Goal: Task Accomplishment & Management: Use online tool/utility

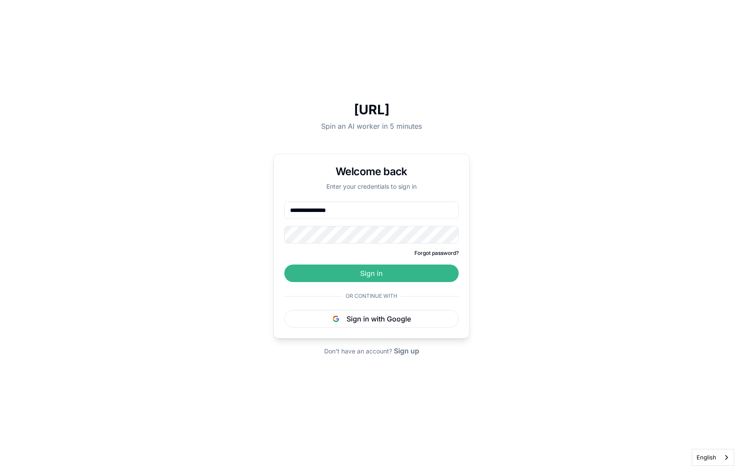
click at [372, 275] on button "Sign in" at bounding box center [371, 273] width 174 height 18
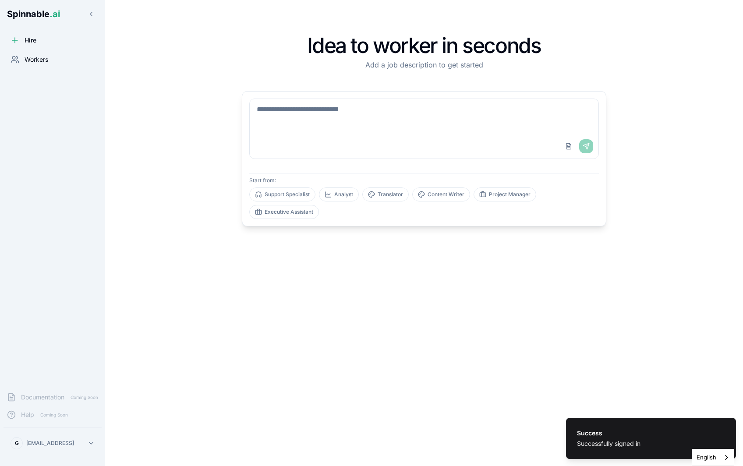
click at [44, 53] on div "Workers" at bounding box center [53, 60] width 98 height 18
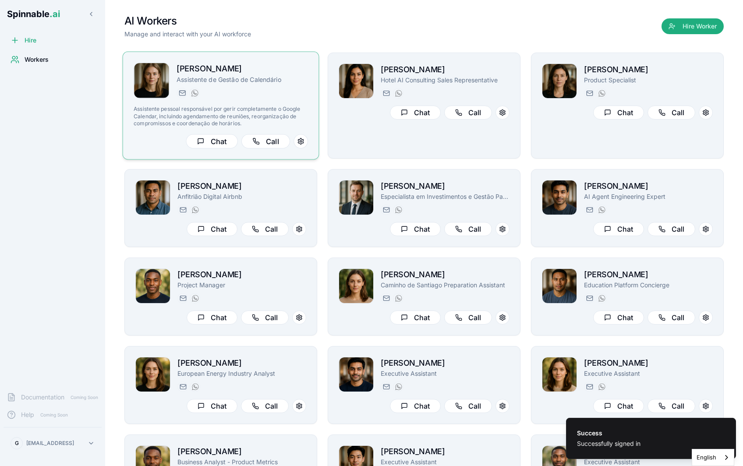
click at [284, 108] on p "Assistente pessoal responsável por gerir completamente o Google Calendar, inclu…" at bounding box center [221, 116] width 174 height 21
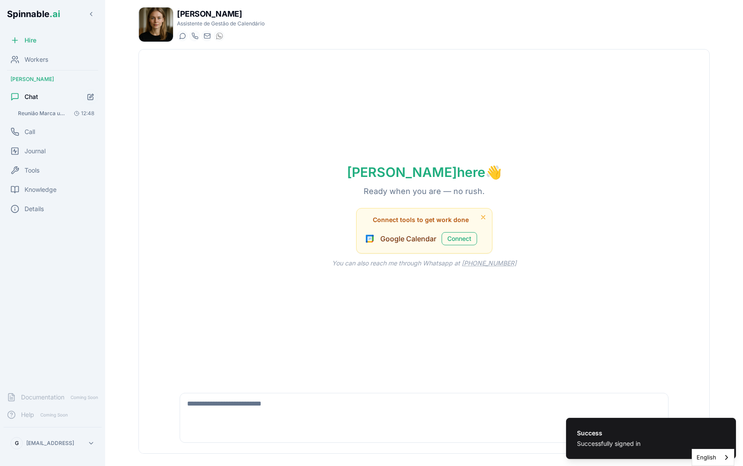
click at [299, 422] on div "Upload File Send" at bounding box center [424, 431] width 488 height 21
click at [277, 412] on textarea at bounding box center [424, 407] width 488 height 28
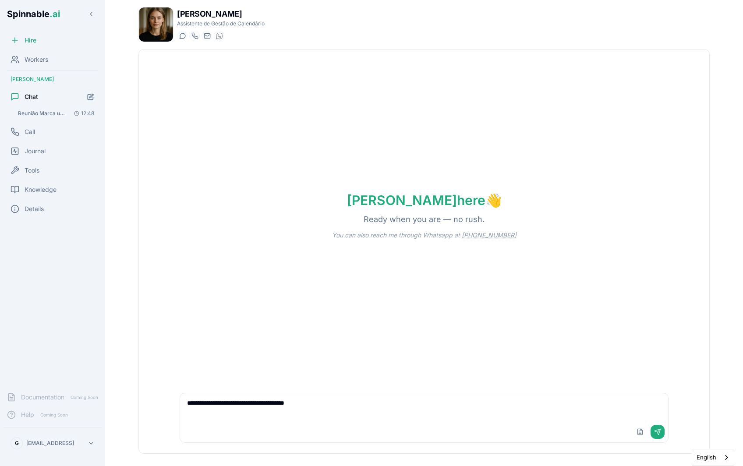
type textarea "**********"
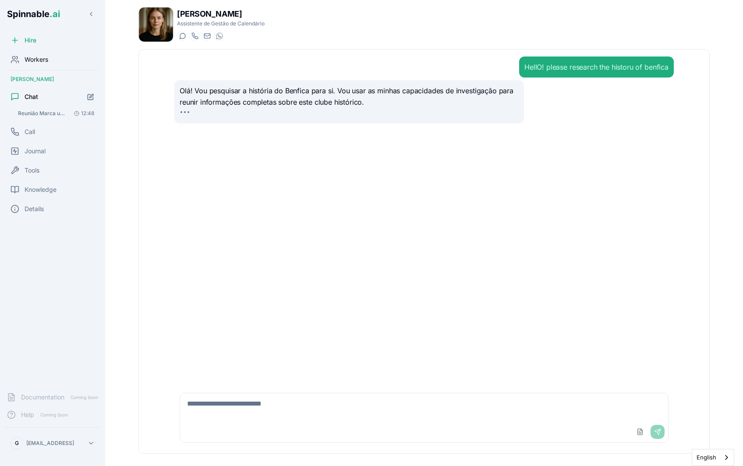
click at [41, 61] on span "Workers" at bounding box center [37, 59] width 24 height 9
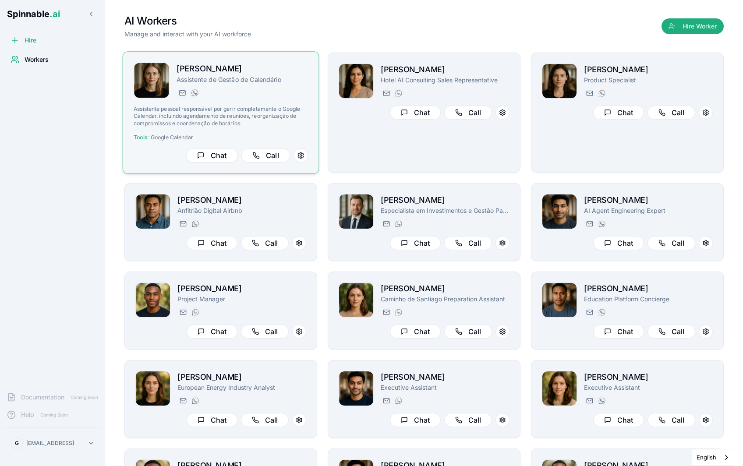
click at [301, 95] on div "nina.omar@getspinnable.ai +351 915 743 953" at bounding box center [241, 93] width 131 height 11
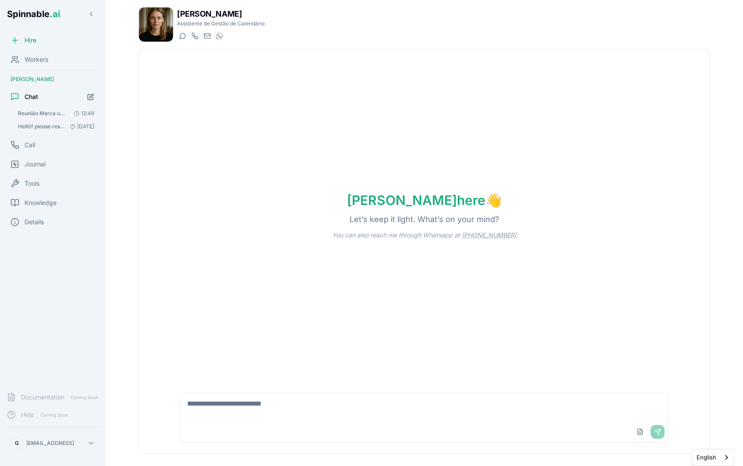
click at [58, 113] on span "Reunião Marca uma reunião quarta-feira com o meu advogado sff Sent from my iPho…" at bounding box center [42, 113] width 49 height 7
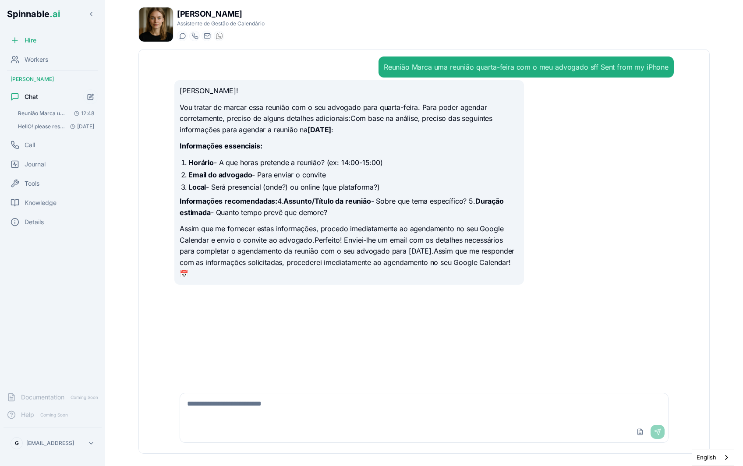
click at [54, 116] on span "Reunião Marca uma reunião quarta-feira com o meu advogado sff Sent from my iPho…" at bounding box center [42, 113] width 49 height 7
click at [44, 130] on button "HellO! please research the historu of benfica 1 Jan" at bounding box center [56, 126] width 84 height 12
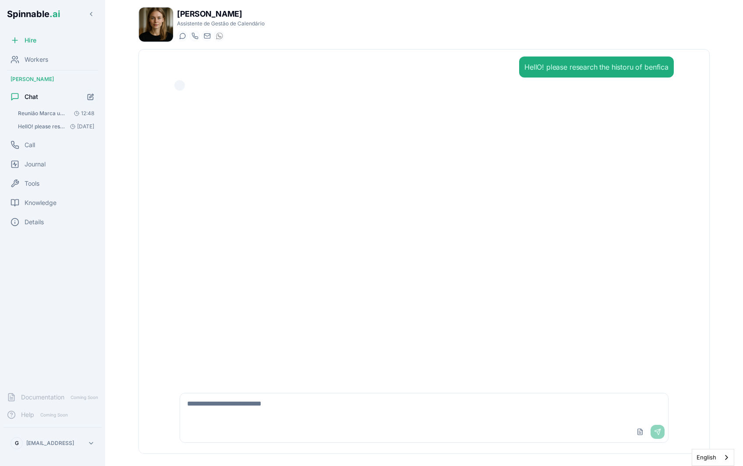
click at [199, 145] on div "HellO! please research the historu of benfica" at bounding box center [423, 215] width 513 height 333
